Goal: Task Accomplishment & Management: Use online tool/utility

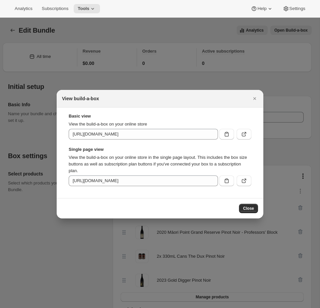
click at [68, 46] on div at bounding box center [160, 154] width 320 height 308
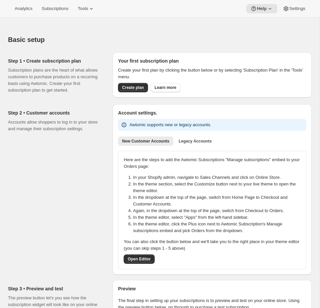
click at [89, 2] on div "Analytics Subscriptions Tools Help Settings" at bounding box center [160, 9] width 320 height 18
click at [86, 8] on span "Tools" at bounding box center [83, 8] width 10 height 5
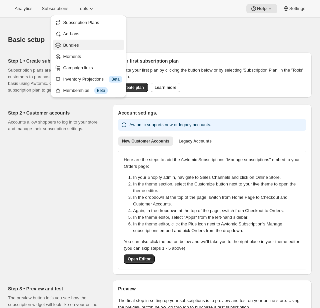
click at [75, 44] on span "Bundles" at bounding box center [71, 45] width 16 height 5
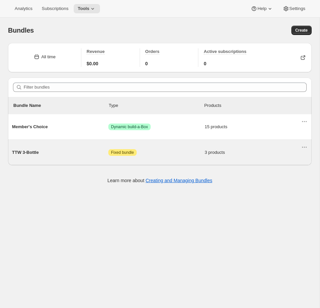
click at [176, 151] on span "Attention Fixed bundle" at bounding box center [156, 152] width 96 height 7
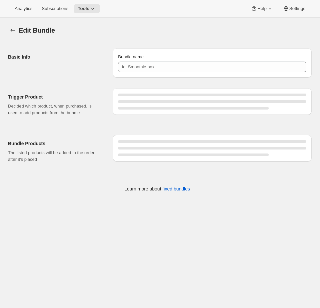
type input "TTW 3-Bottle"
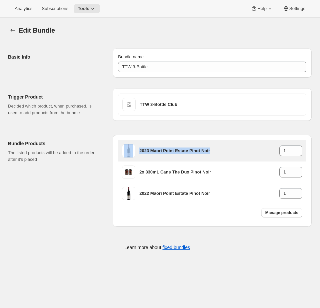
drag, startPoint x: 210, startPoint y: 151, endPoint x: 130, endPoint y: 149, distance: 79.9
click at [130, 149] on div "2023 Maori Point Estate Pinot Noir 1" at bounding box center [212, 150] width 180 height 13
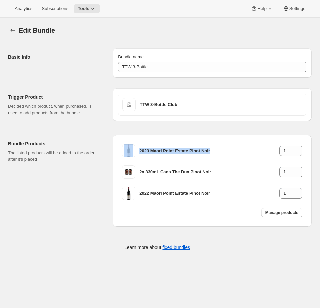
copy div "2023 Maori Point Estate Pinot Noir"
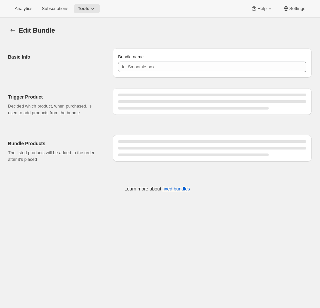
type input "TTW 3-Bottle"
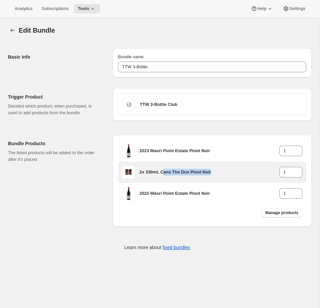
drag, startPoint x: 219, startPoint y: 171, endPoint x: 164, endPoint y: 171, distance: 54.9
click at [164, 171] on h3 "2x 330mL Cans The Dux Pinot Noir" at bounding box center [209, 172] width 140 height 7
click at [219, 172] on h3 "2x 330mL Cans The Dux Pinot Noir" at bounding box center [209, 172] width 140 height 7
drag, startPoint x: 225, startPoint y: 172, endPoint x: 135, endPoint y: 170, distance: 90.9
click at [135, 170] on div "2x 330mL Cans The Dux Pinot Noir 1" at bounding box center [212, 171] width 180 height 13
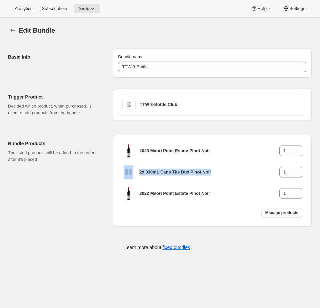
copy div "2x 330mL Cans The Dux Pinot Noir"
click at [205, 216] on div "Manage products" at bounding box center [212, 212] width 188 height 17
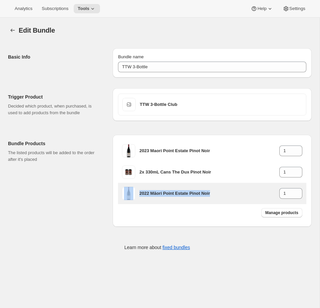
drag, startPoint x: 205, startPoint y: 196, endPoint x: 123, endPoint y: 189, distance: 83.2
click at [123, 189] on div "2022 Māori Point Estate Pinot Noir 1" at bounding box center [212, 193] width 180 height 13
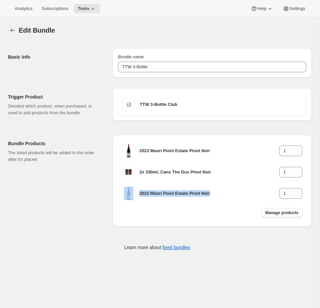
copy div "2022 Māori Point Estate Pinot Noir"
